Goal: Contribute content

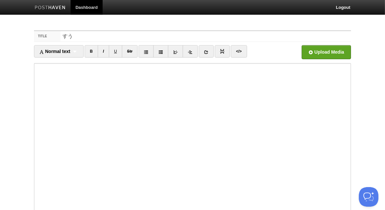
type input "す"
click at [148, 37] on input "Title" at bounding box center [206, 36] width 291 height 10
paste input "数論幾何・代数的整数論・解析的整数論"
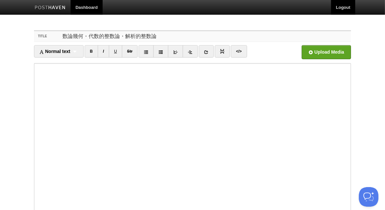
type input "数論幾何・代数的整数論・解析的整数論"
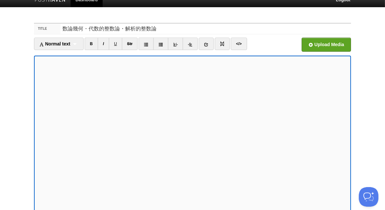
scroll to position [66, 0]
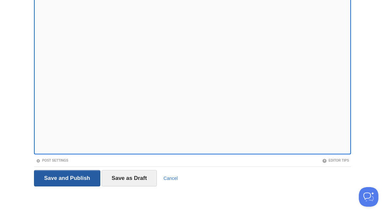
click at [75, 179] on input "Save and Publish" at bounding box center [67, 178] width 66 height 16
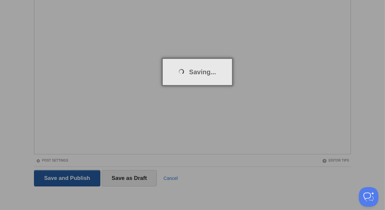
scroll to position [25, 0]
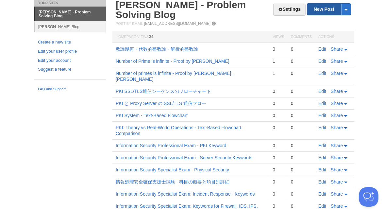
click at [325, 9] on link "New Post" at bounding box center [330, 9] width 44 height 11
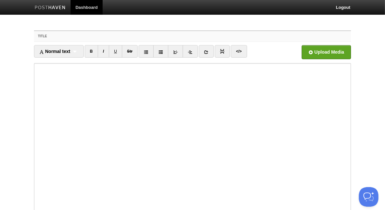
click at [123, 37] on input "Title" at bounding box center [206, 36] width 291 height 10
paste input "Arithmetic geometry, algebraic number theory, and analytic number theory"
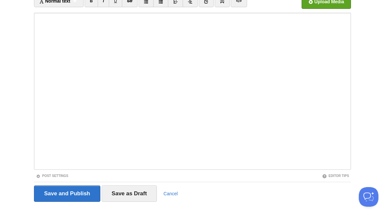
scroll to position [66, 0]
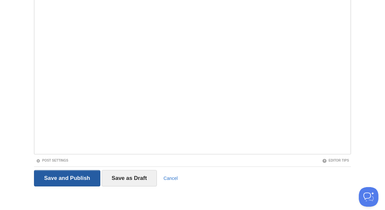
type input "Arithmetic geometry, algebraic number theory, and analytic number theory"
click at [75, 176] on input "Save and Publish" at bounding box center [67, 178] width 66 height 16
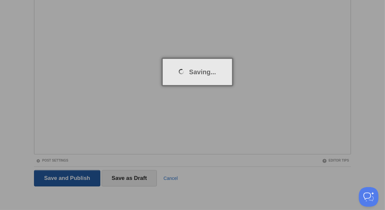
scroll to position [25, 0]
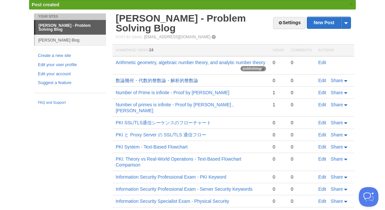
click at [189, 78] on link "数論幾何・代数的整数論・解析的整数論" at bounding box center [157, 80] width 82 height 5
